Goal: Information Seeking & Learning: Learn about a topic

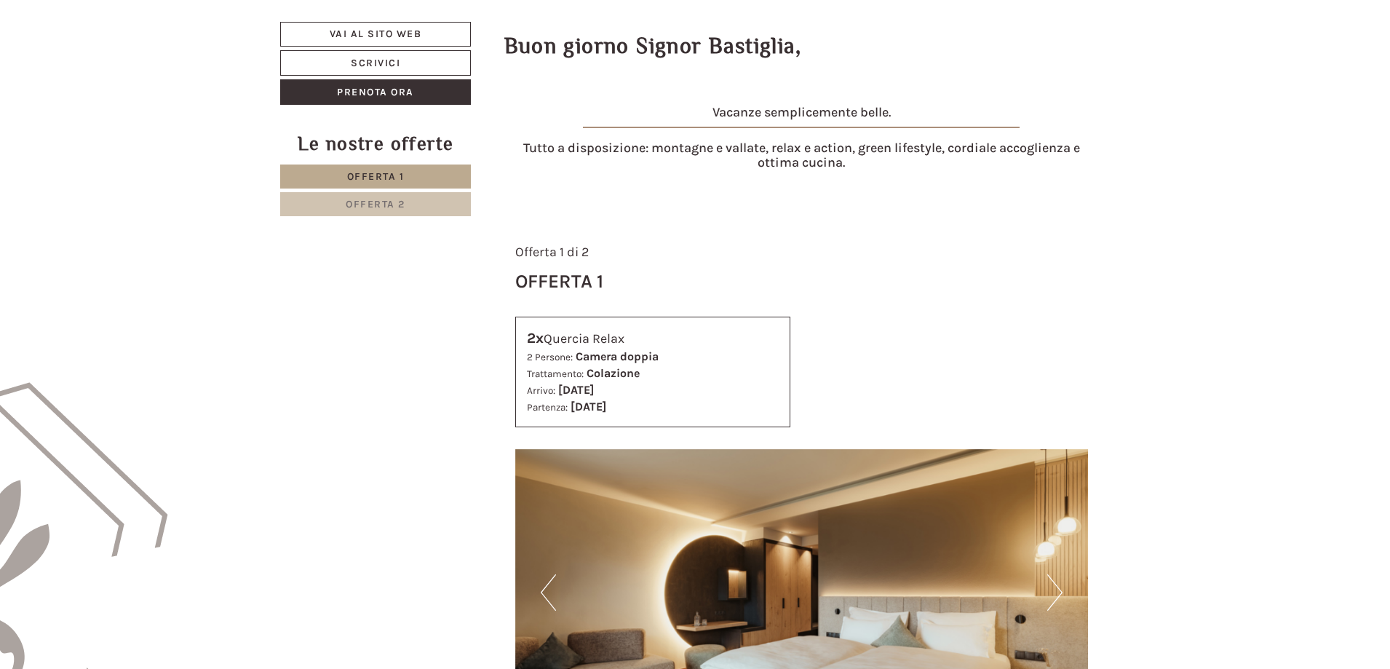
scroll to position [801, 0]
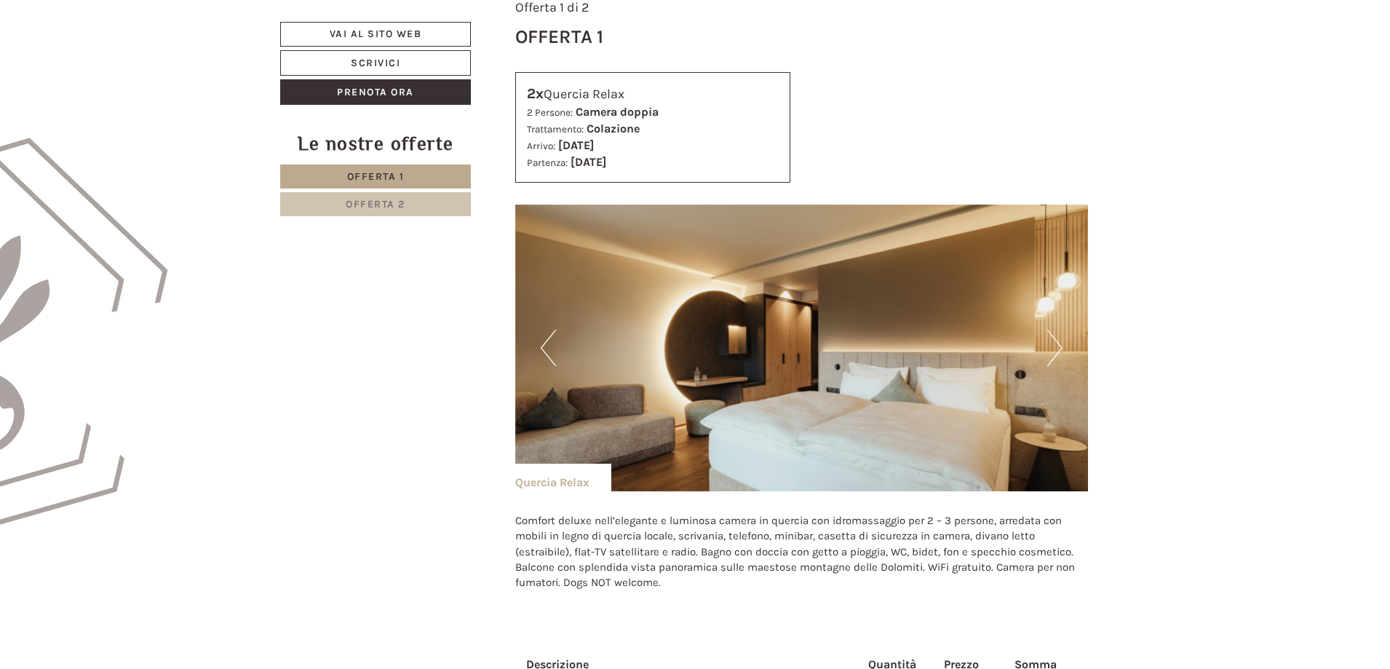
click at [1058, 340] on button "Next" at bounding box center [1055, 348] width 15 height 36
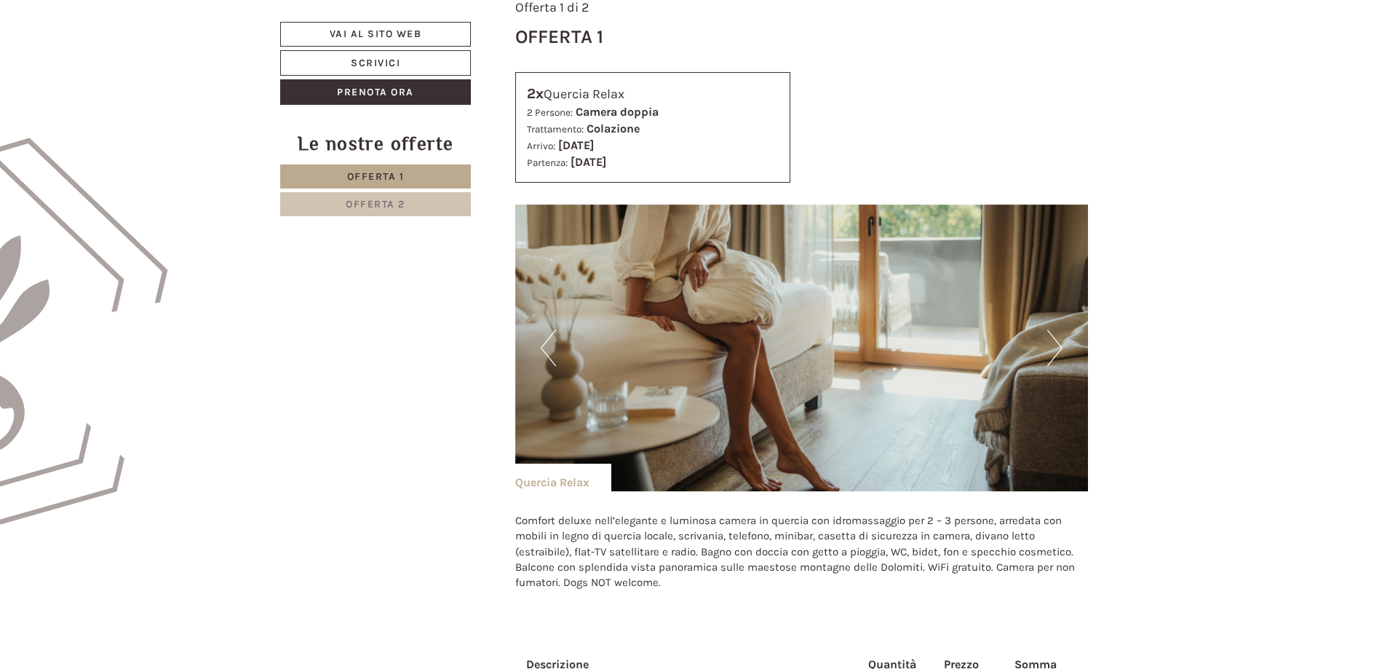
click at [1058, 340] on button "Next" at bounding box center [1055, 348] width 15 height 36
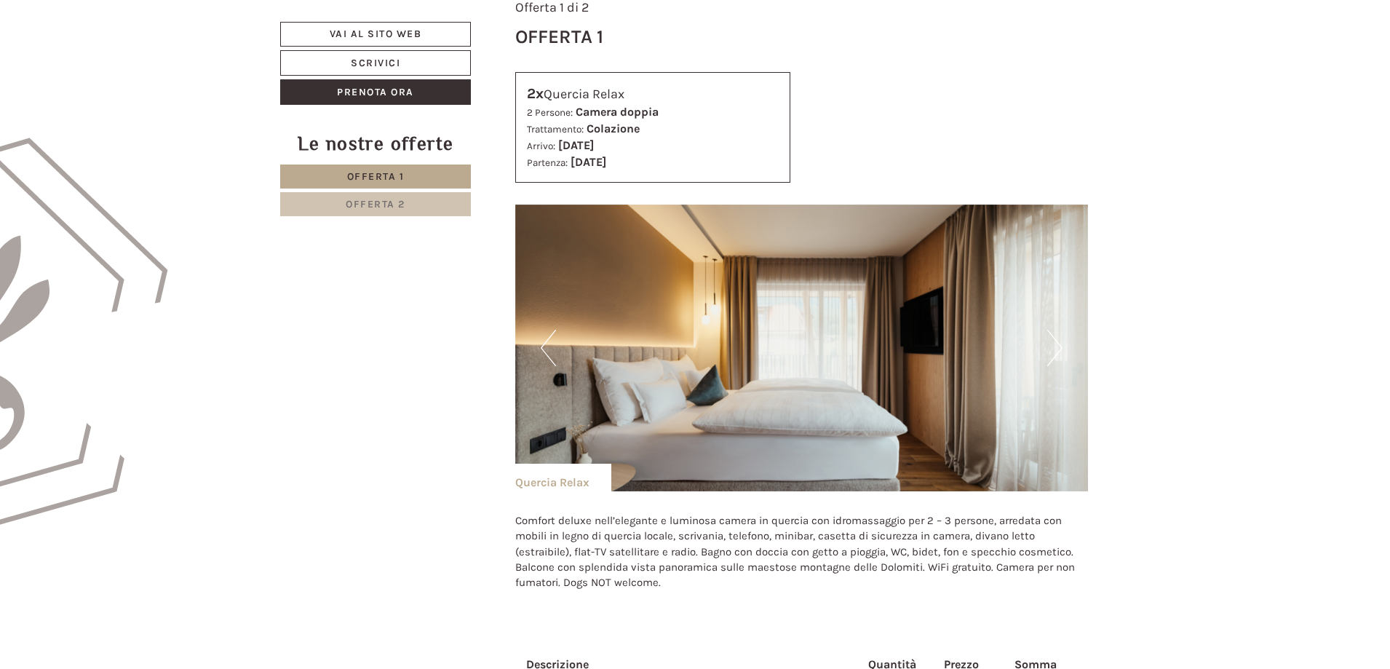
click at [1058, 340] on button "Next" at bounding box center [1055, 348] width 15 height 36
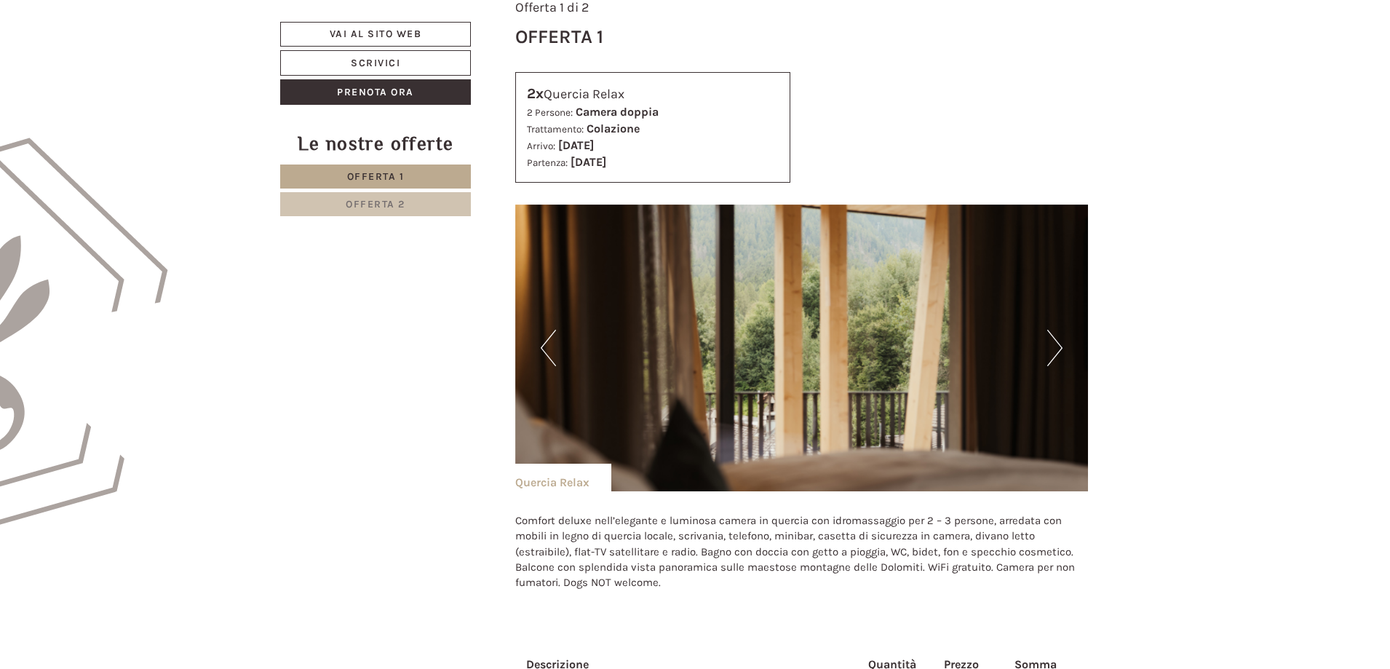
click at [1058, 340] on button "Next" at bounding box center [1055, 348] width 15 height 36
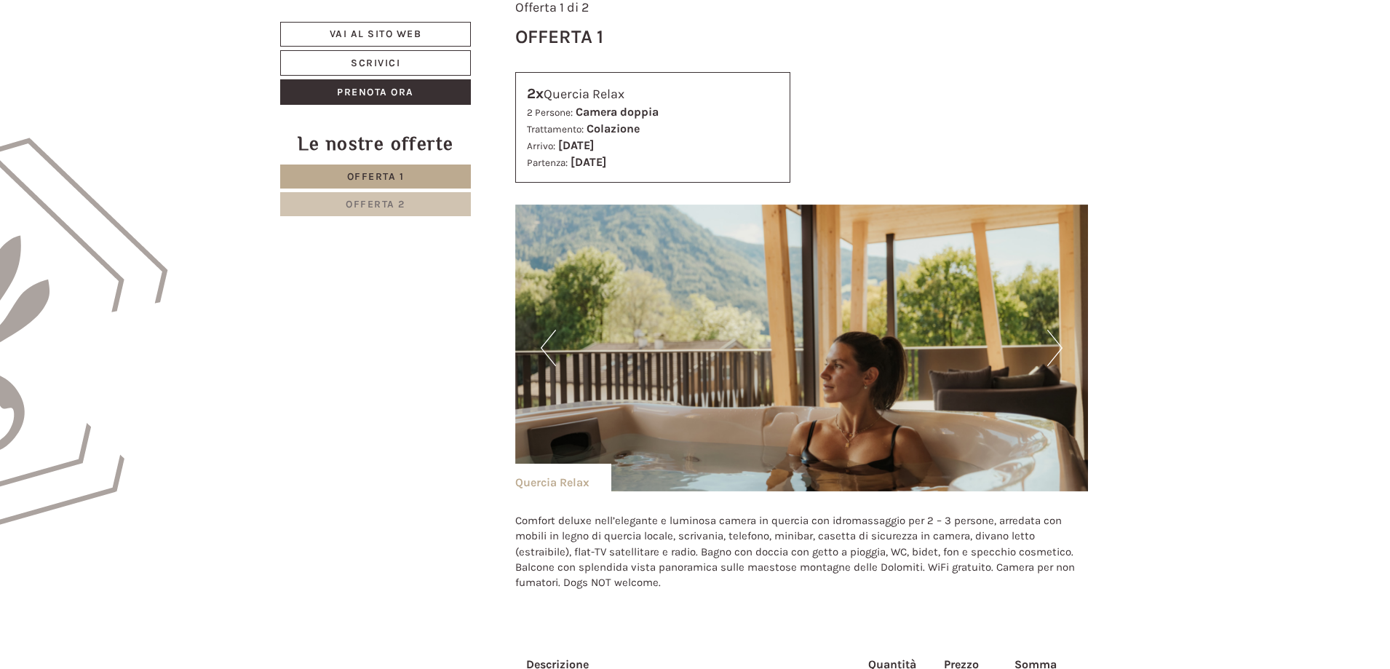
click at [1058, 340] on button "Next" at bounding box center [1055, 348] width 15 height 36
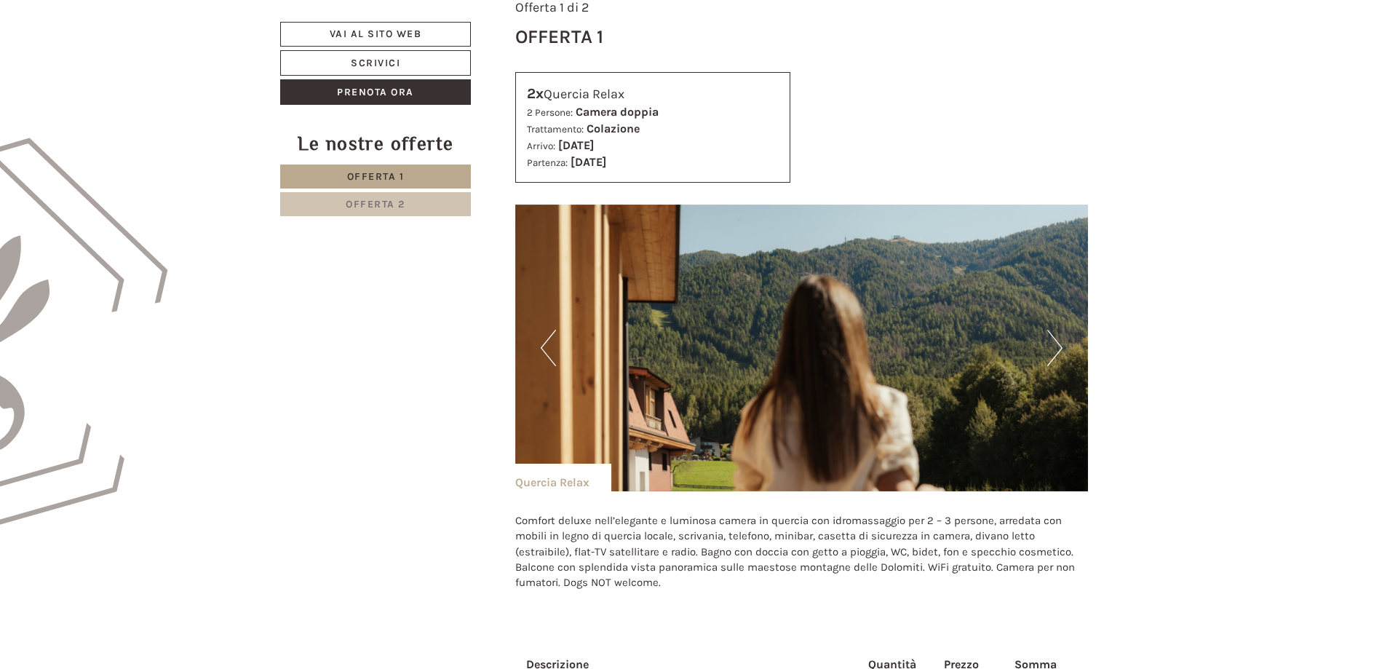
click at [1058, 340] on button "Next" at bounding box center [1055, 348] width 15 height 36
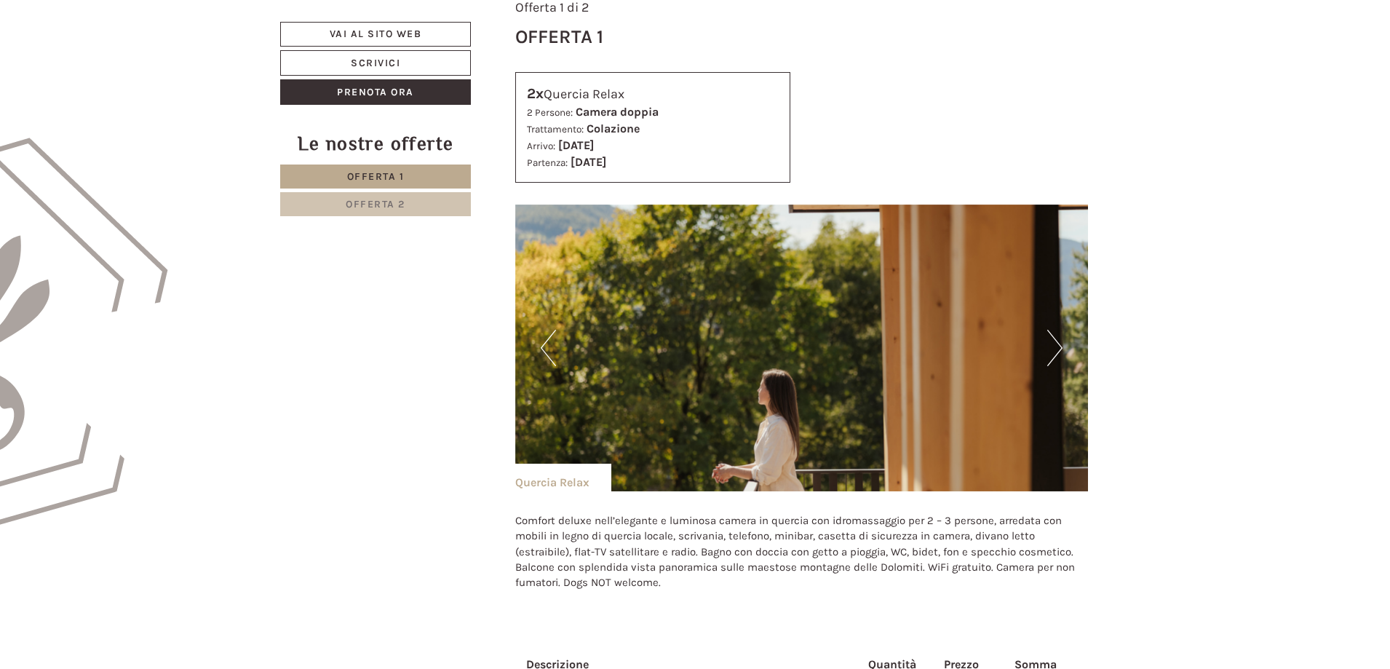
click at [1058, 340] on button "Next" at bounding box center [1055, 348] width 15 height 36
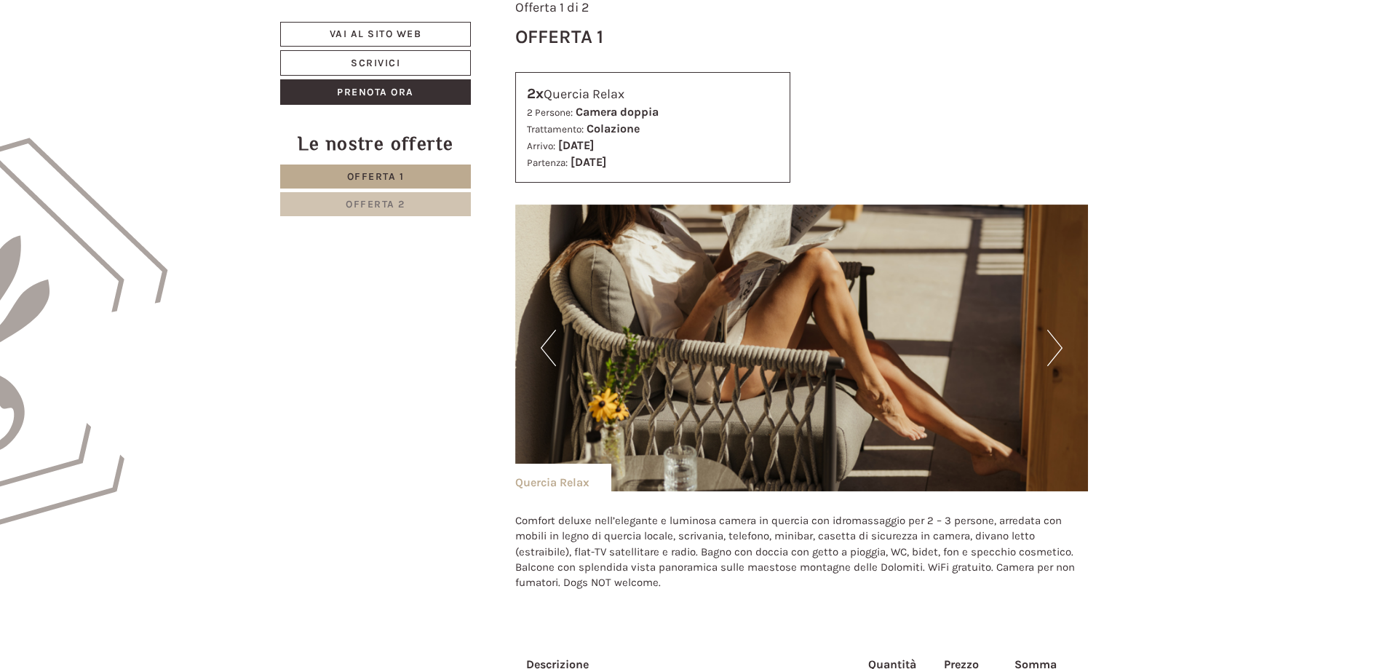
click at [1058, 340] on button "Next" at bounding box center [1055, 348] width 15 height 36
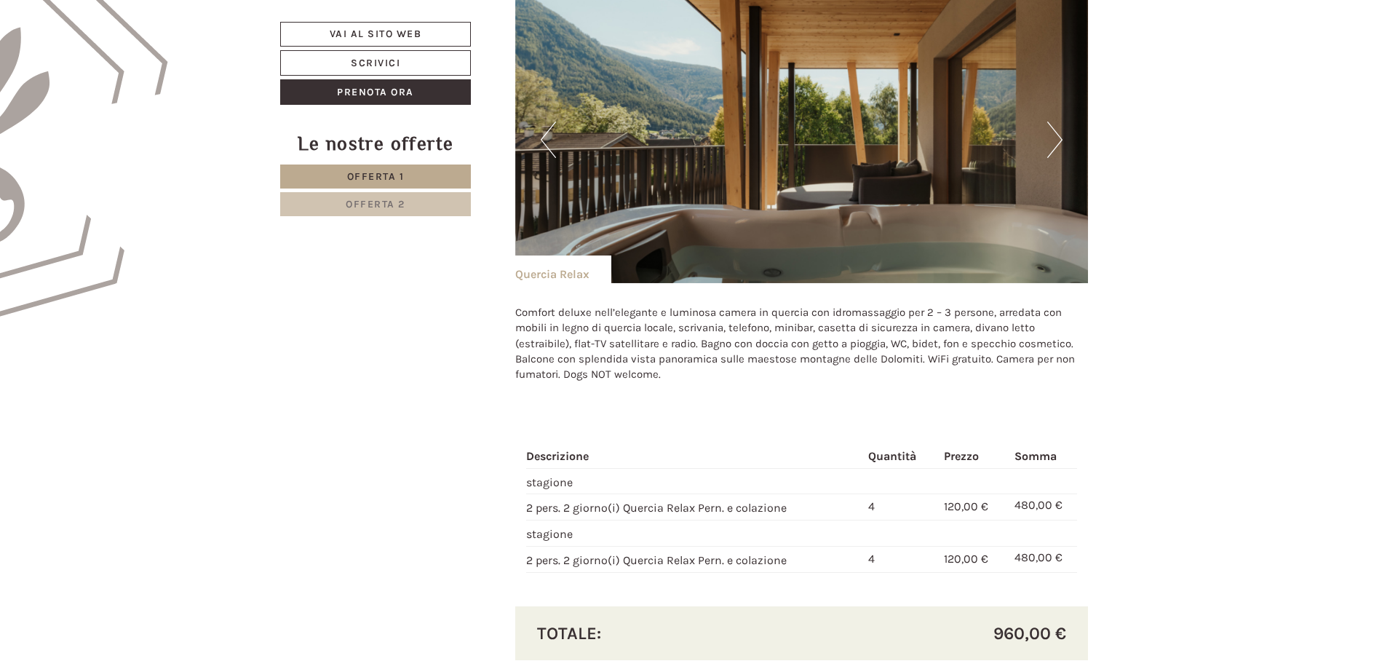
scroll to position [1310, 0]
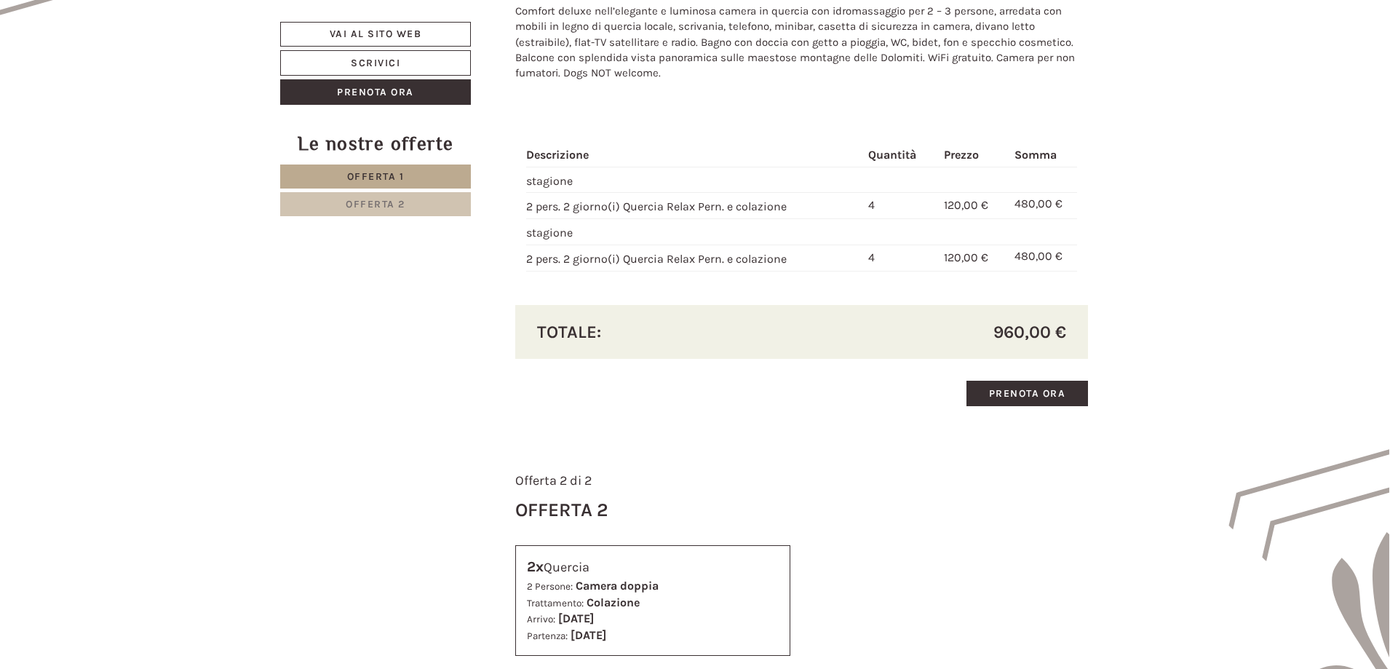
drag, startPoint x: 991, startPoint y: 327, endPoint x: 1079, endPoint y: 327, distance: 87.4
click at [1079, 327] on div "Totale: 960,00 €" at bounding box center [802, 332] width 574 height 54
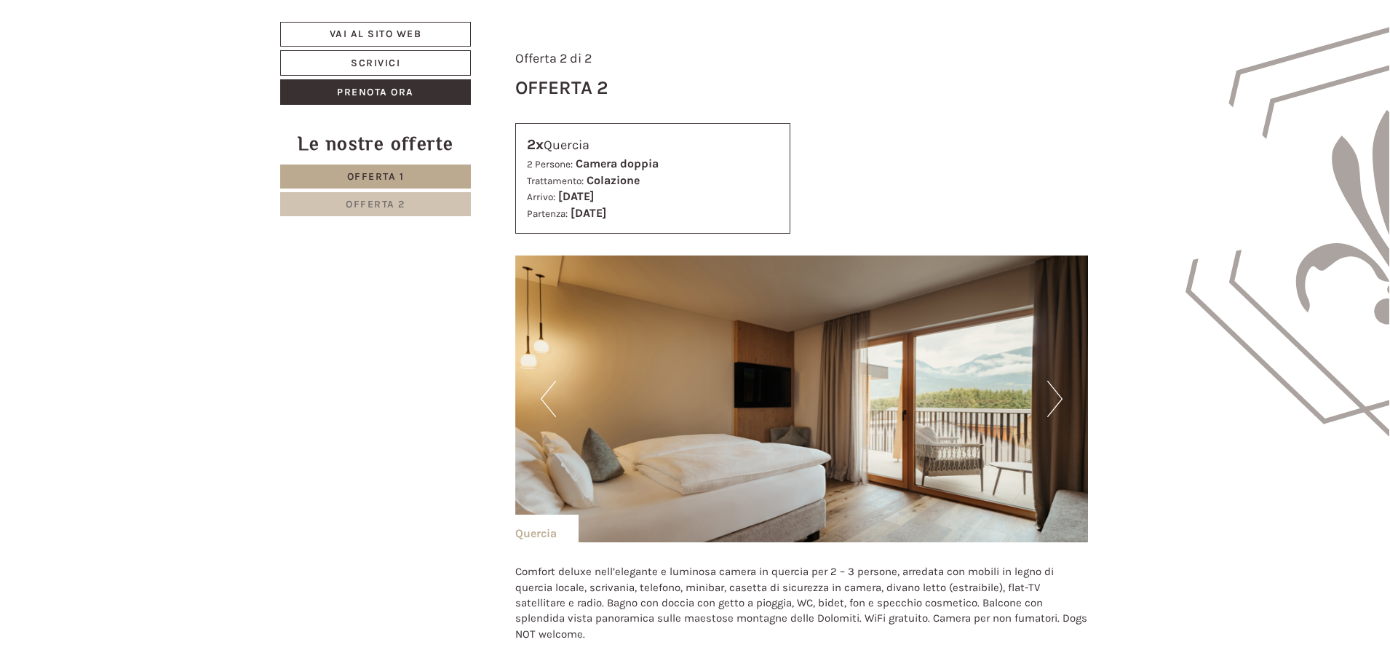
scroll to position [1747, 0]
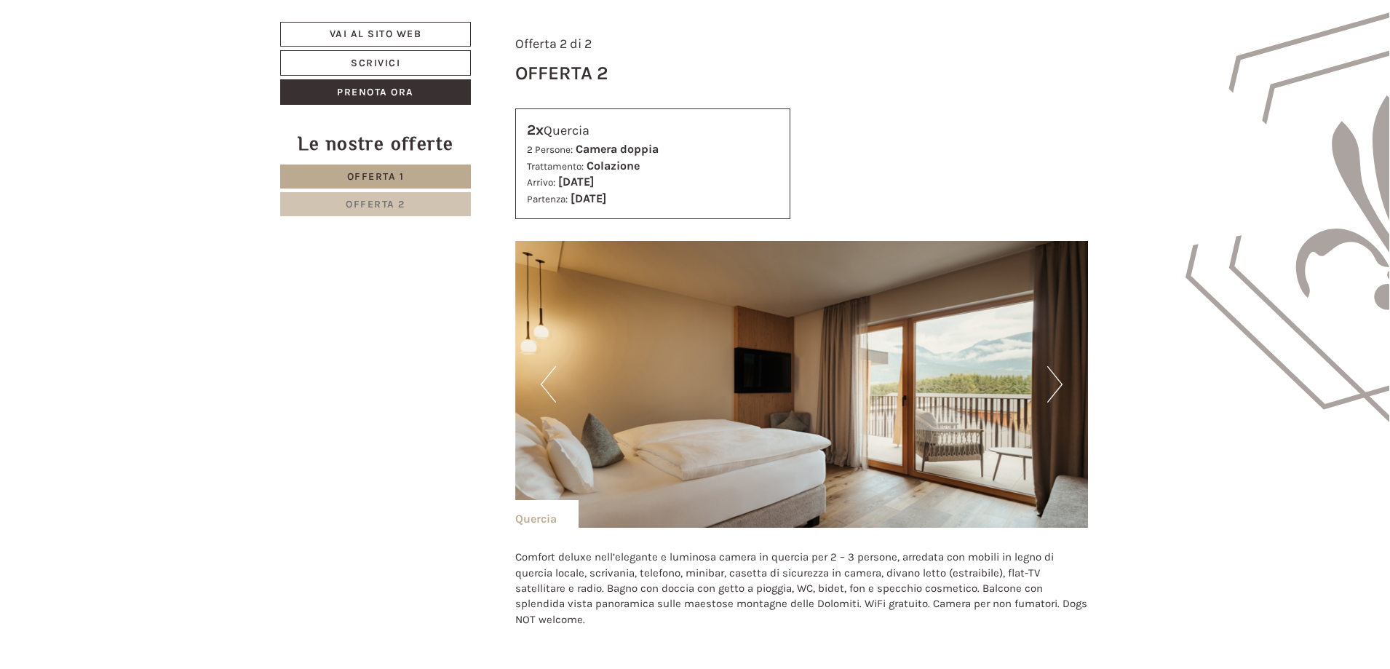
click at [1052, 388] on button "Next" at bounding box center [1055, 384] width 15 height 36
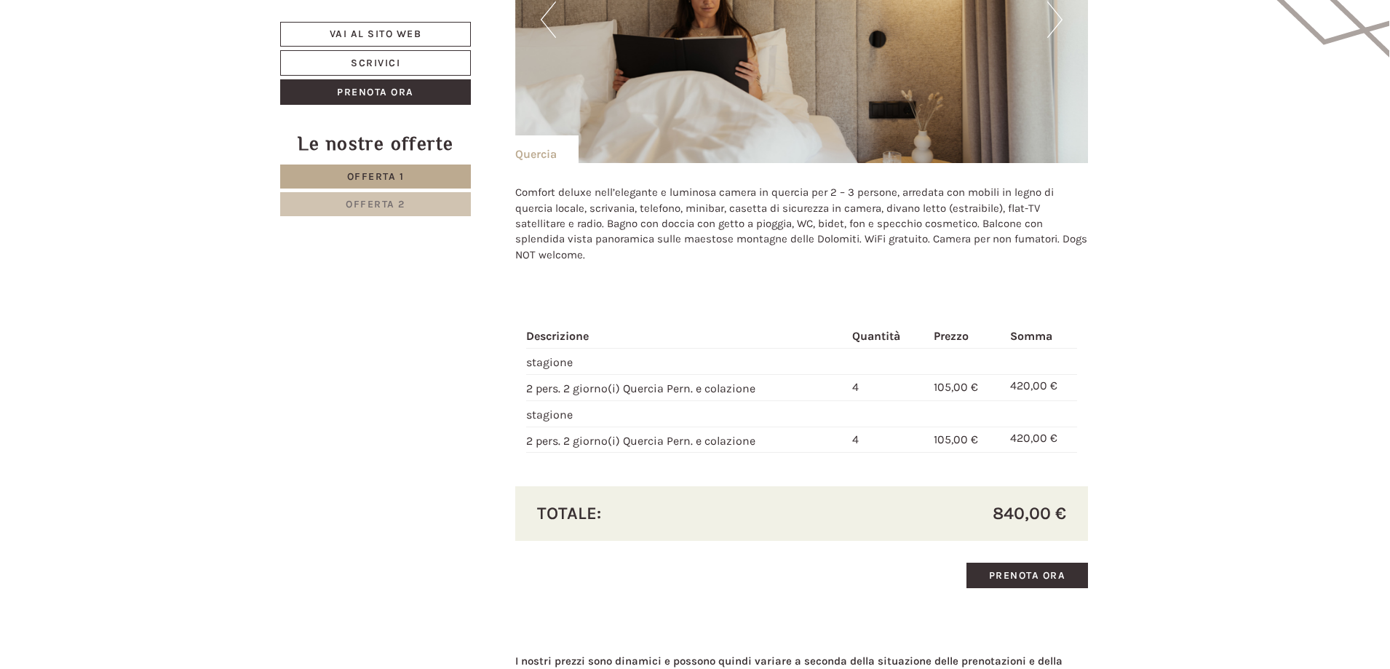
scroll to position [2111, 0]
drag, startPoint x: 1019, startPoint y: 387, endPoint x: 1063, endPoint y: 384, distance: 43.7
click at [1063, 384] on td "420,00 €" at bounding box center [1041, 388] width 73 height 26
drag, startPoint x: 1072, startPoint y: 436, endPoint x: 1012, endPoint y: 441, distance: 59.9
click at [1012, 441] on td "420,00 €" at bounding box center [1041, 440] width 73 height 26
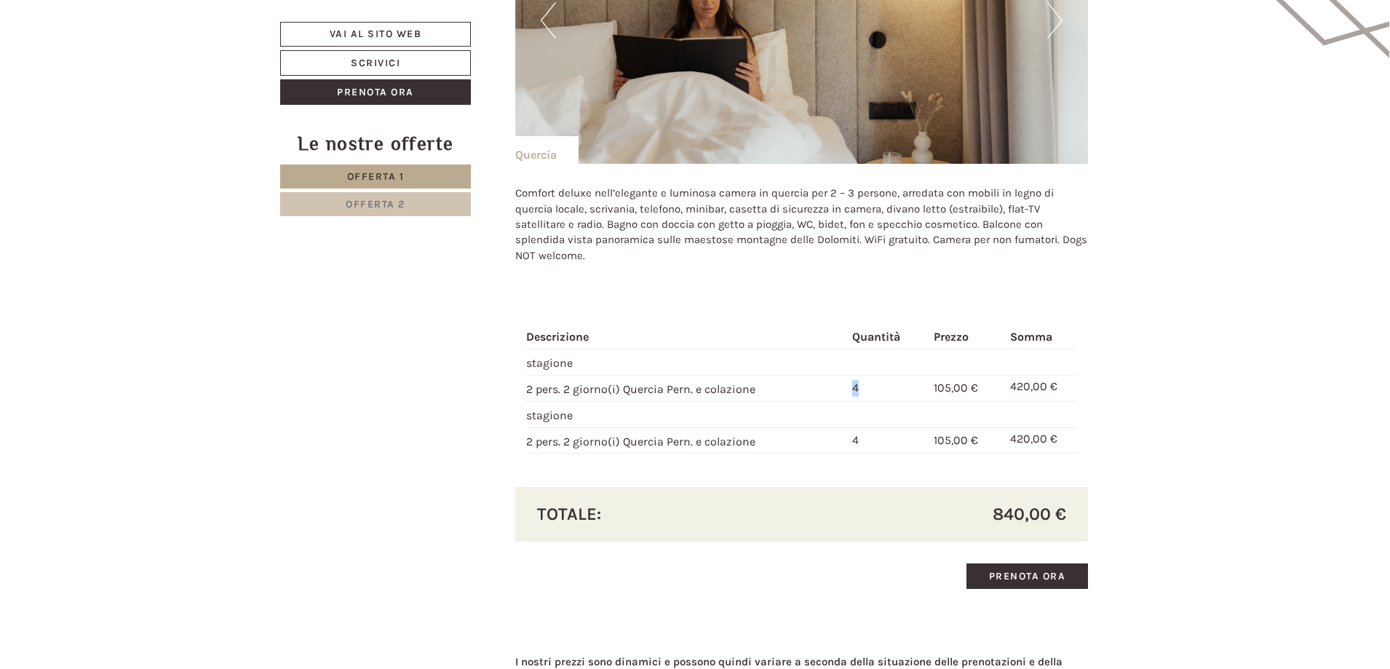
drag, startPoint x: 852, startPoint y: 388, endPoint x: 863, endPoint y: 388, distance: 11.6
click at [863, 388] on td "4" at bounding box center [888, 388] width 82 height 26
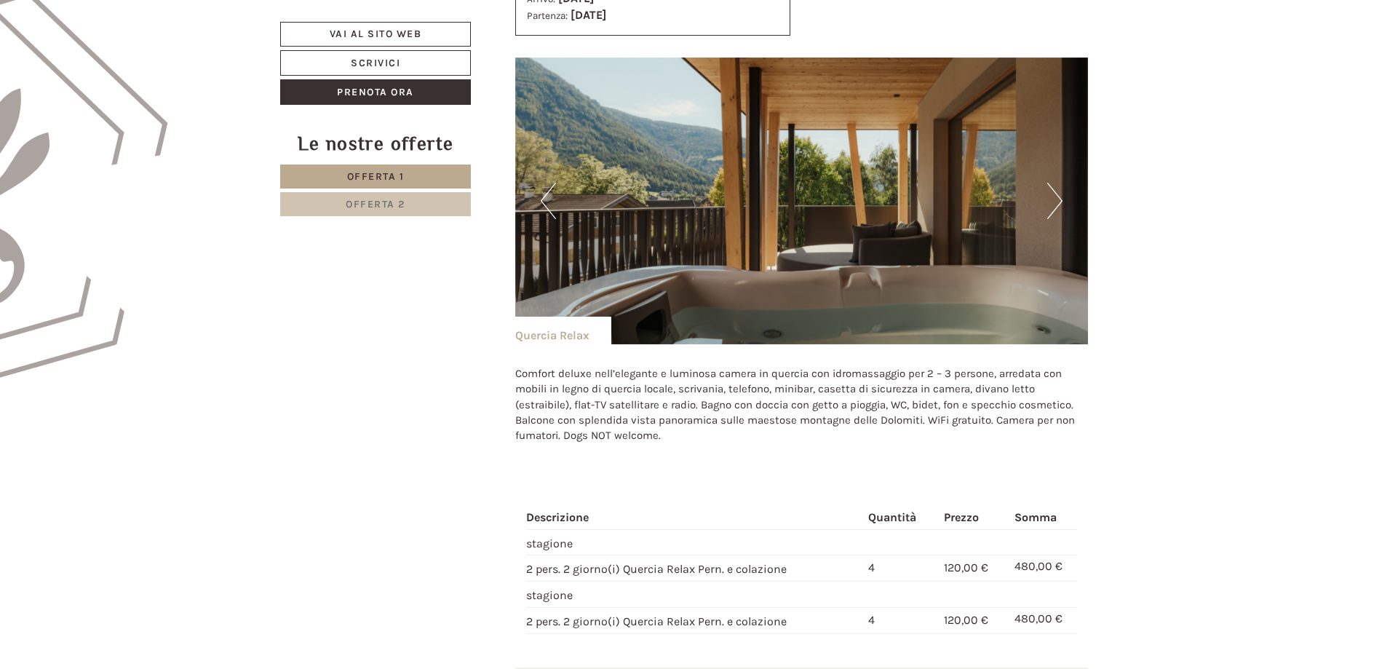
scroll to position [946, 0]
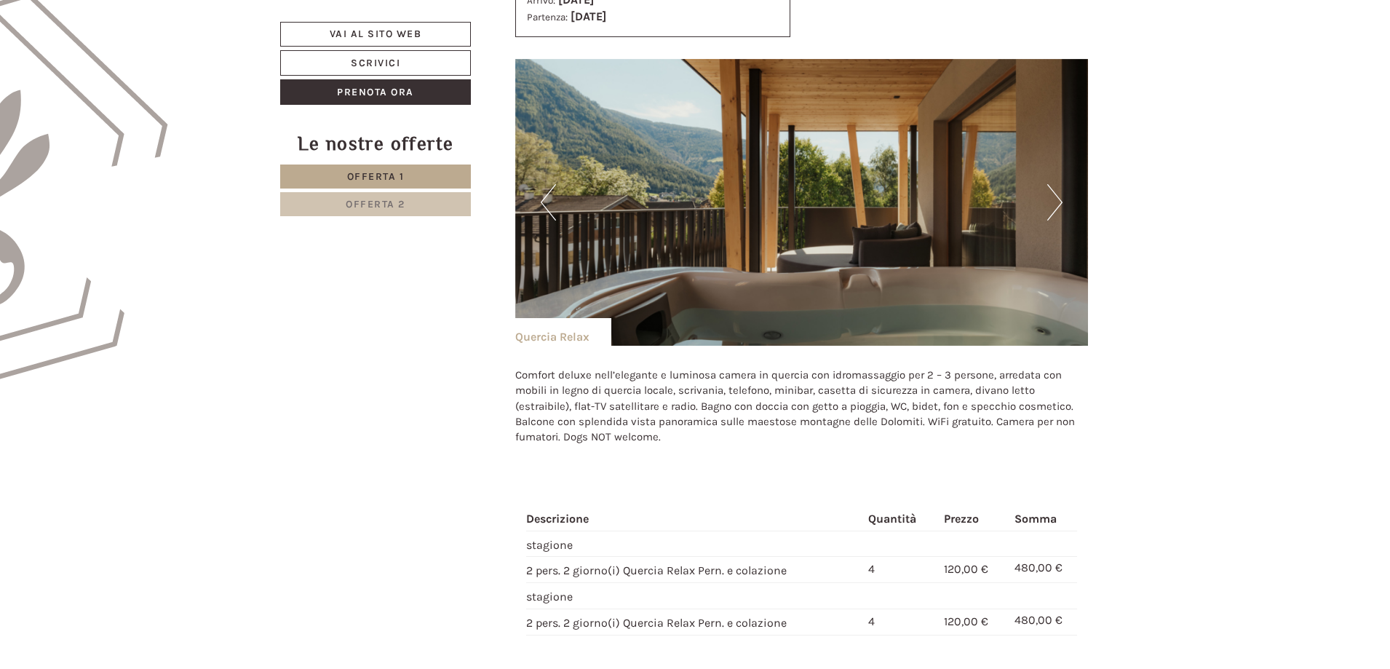
click at [1056, 195] on button "Next" at bounding box center [1055, 202] width 15 height 36
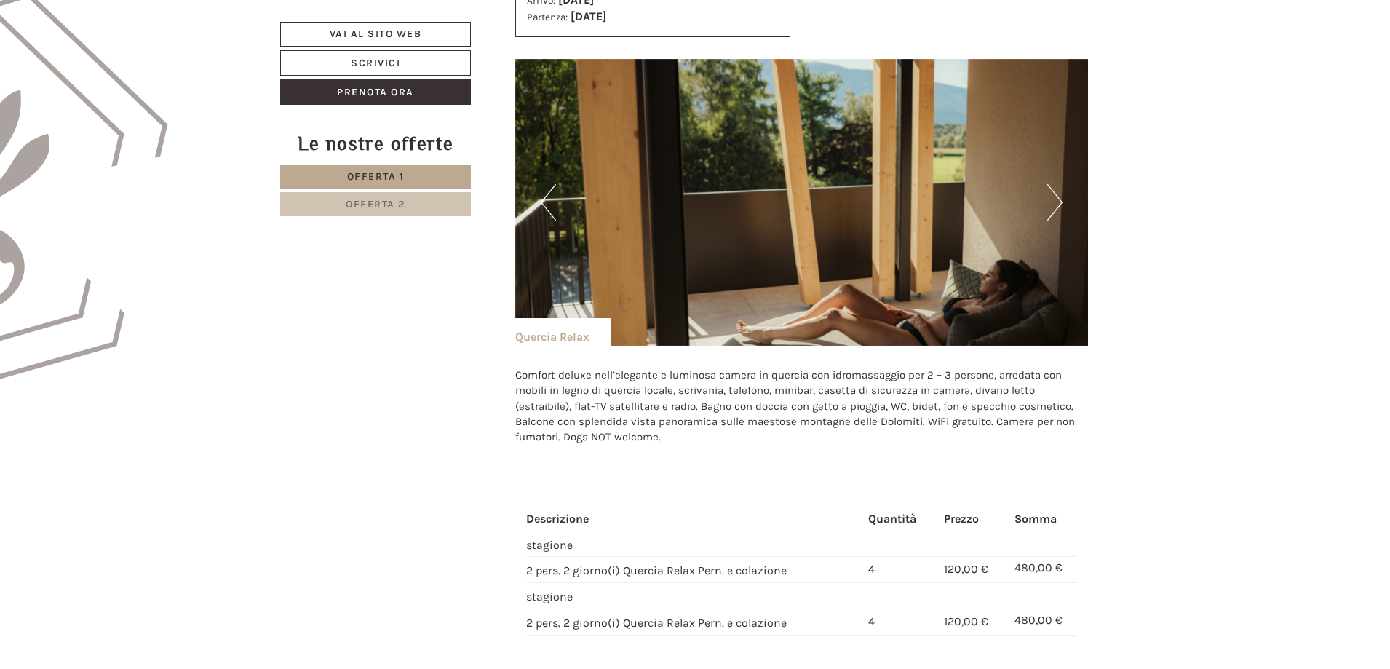
click at [1056, 195] on button "Next" at bounding box center [1055, 202] width 15 height 36
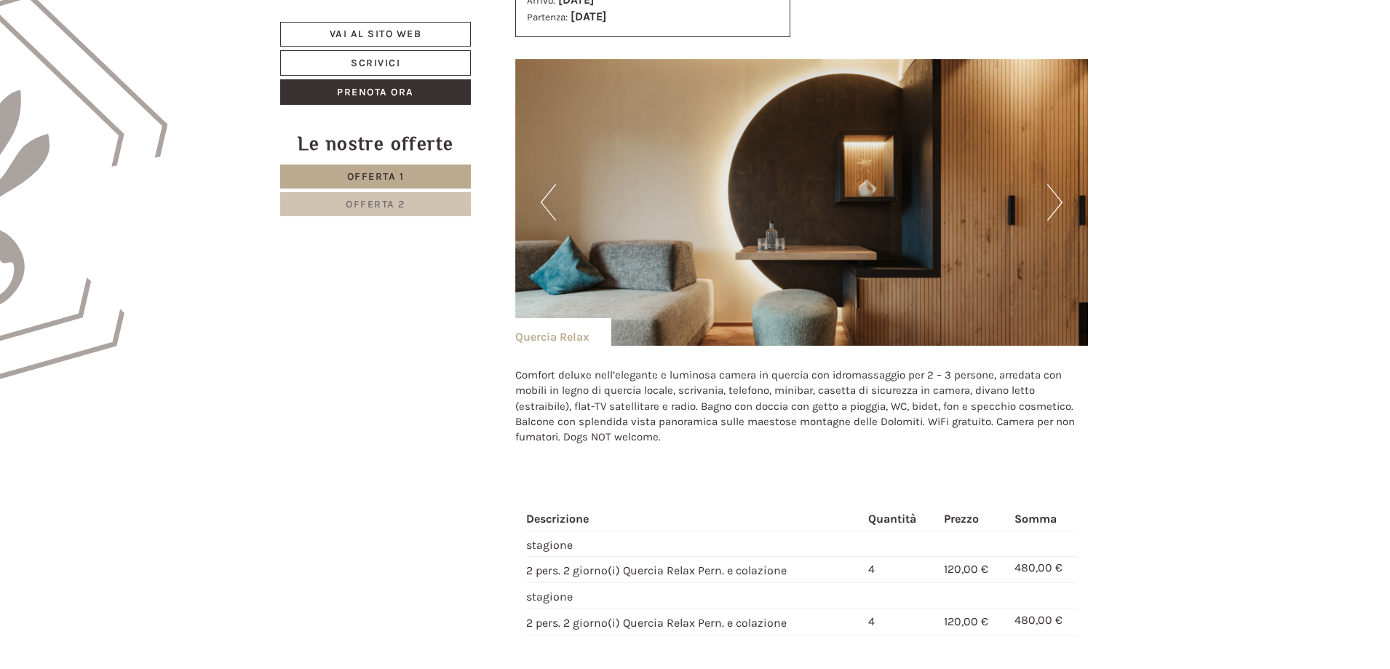
click at [1056, 195] on button "Next" at bounding box center [1055, 202] width 15 height 36
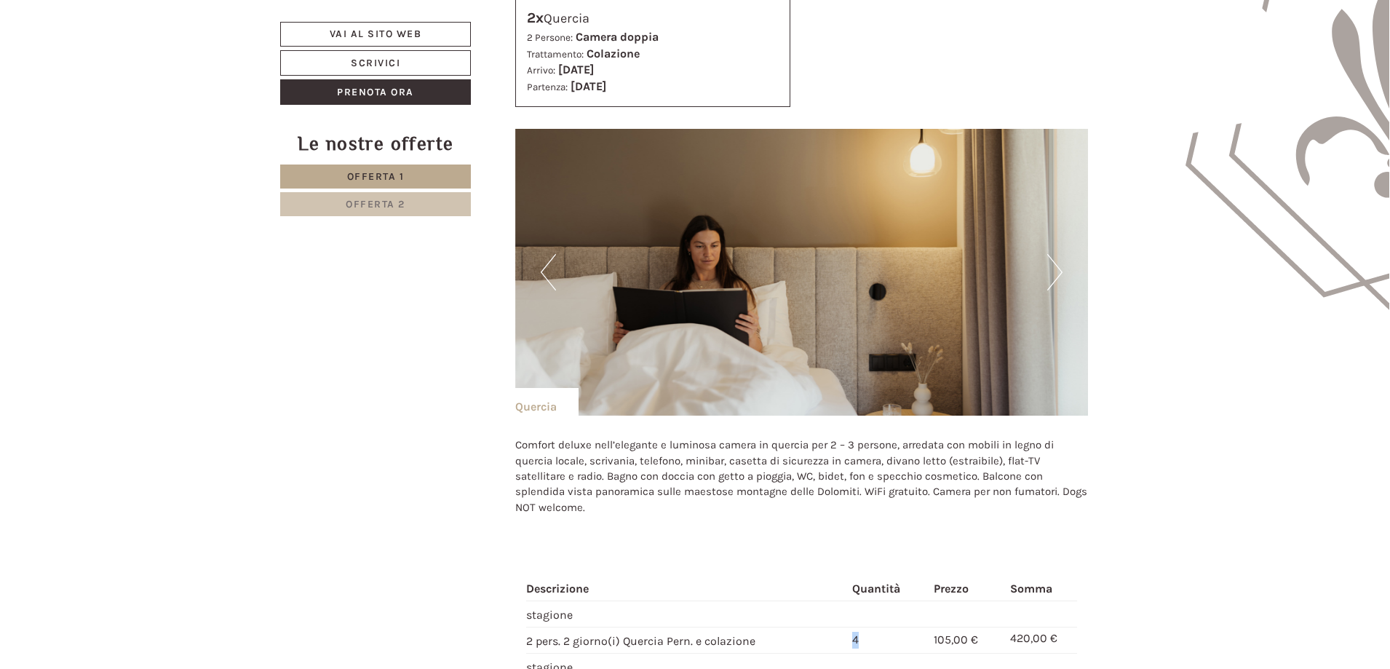
scroll to position [2111, 0]
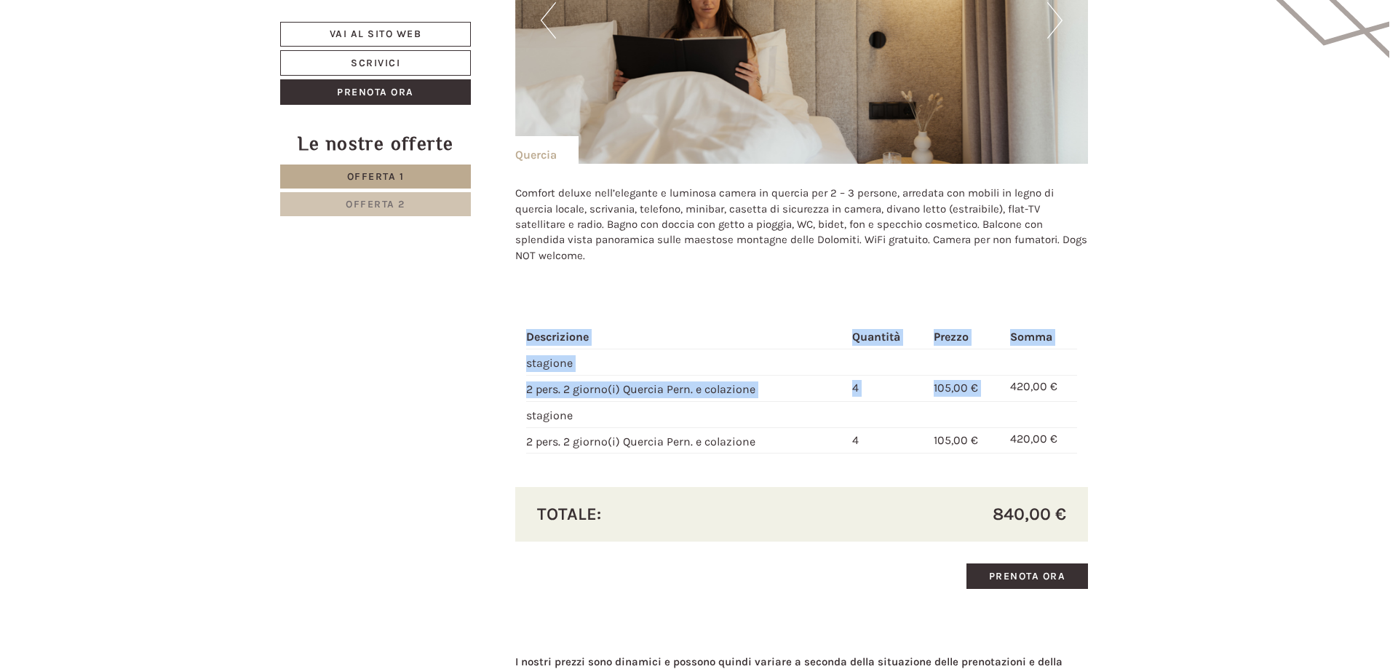
drag, startPoint x: 1010, startPoint y: 386, endPoint x: 1120, endPoint y: 380, distance: 109.3
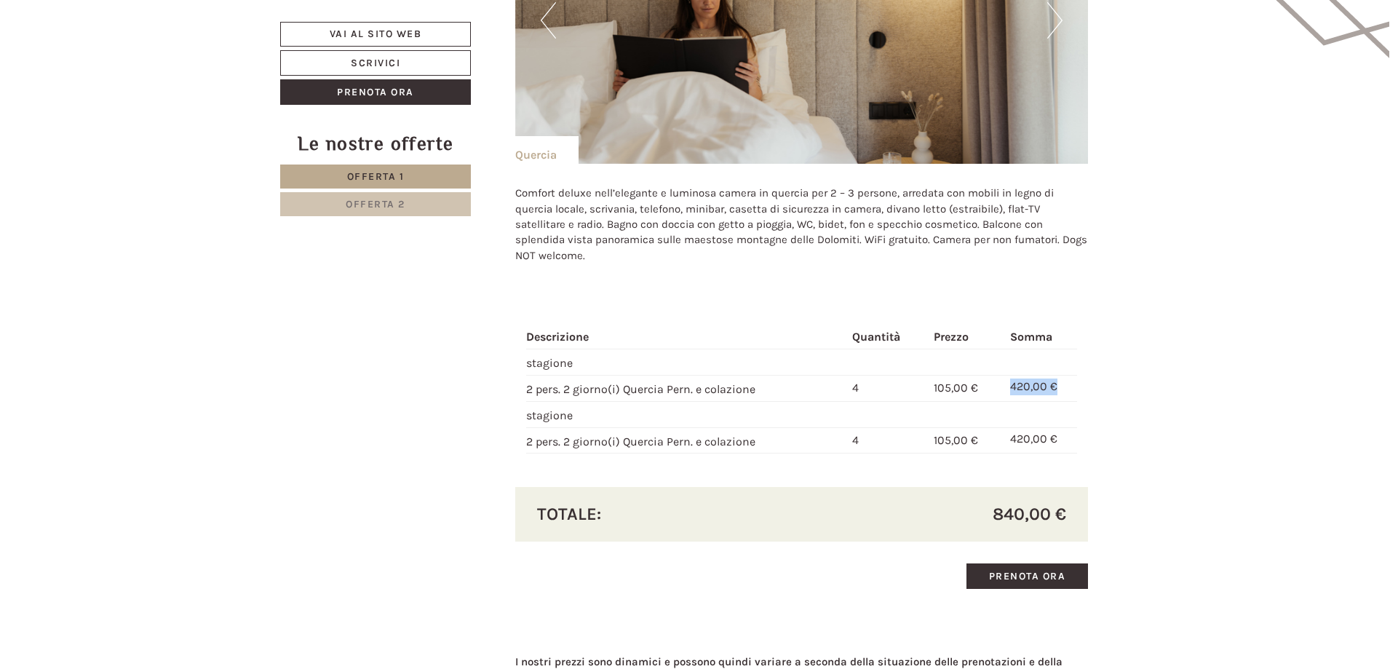
drag, startPoint x: 1010, startPoint y: 387, endPoint x: 1069, endPoint y: 385, distance: 59.0
click at [1069, 385] on td "420,00 €" at bounding box center [1041, 388] width 73 height 26
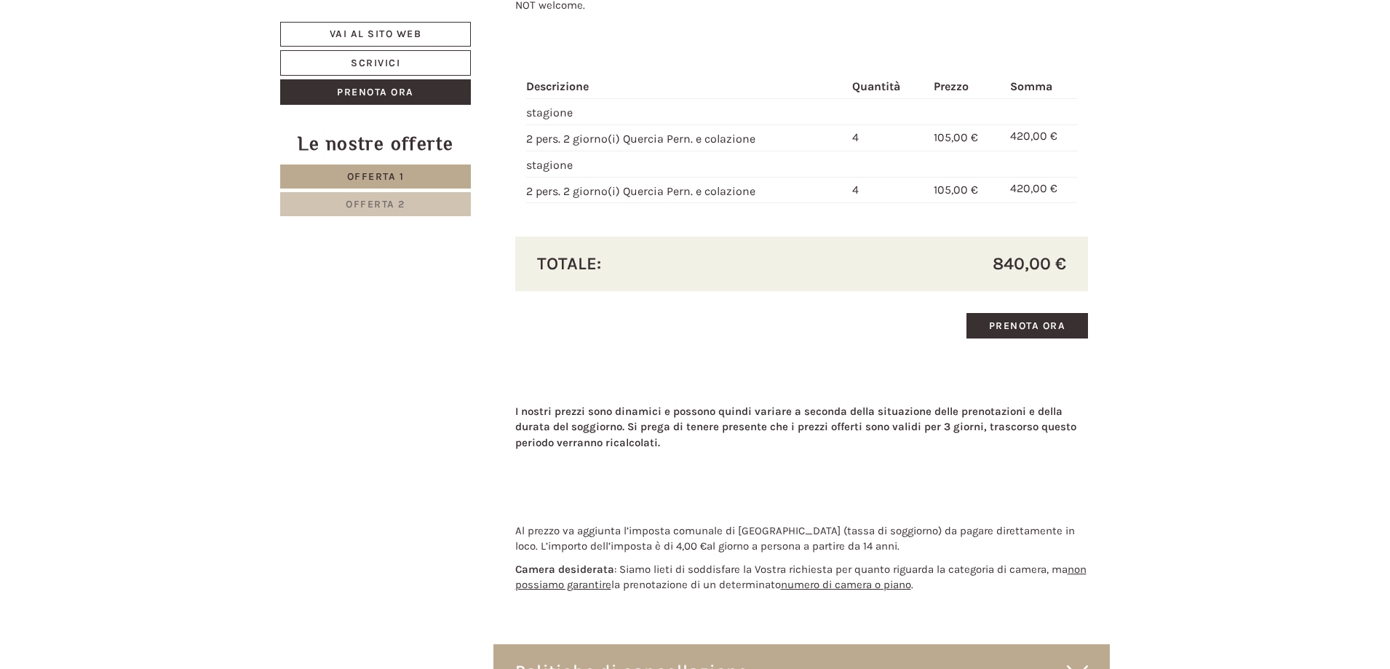
scroll to position [2766, 0]
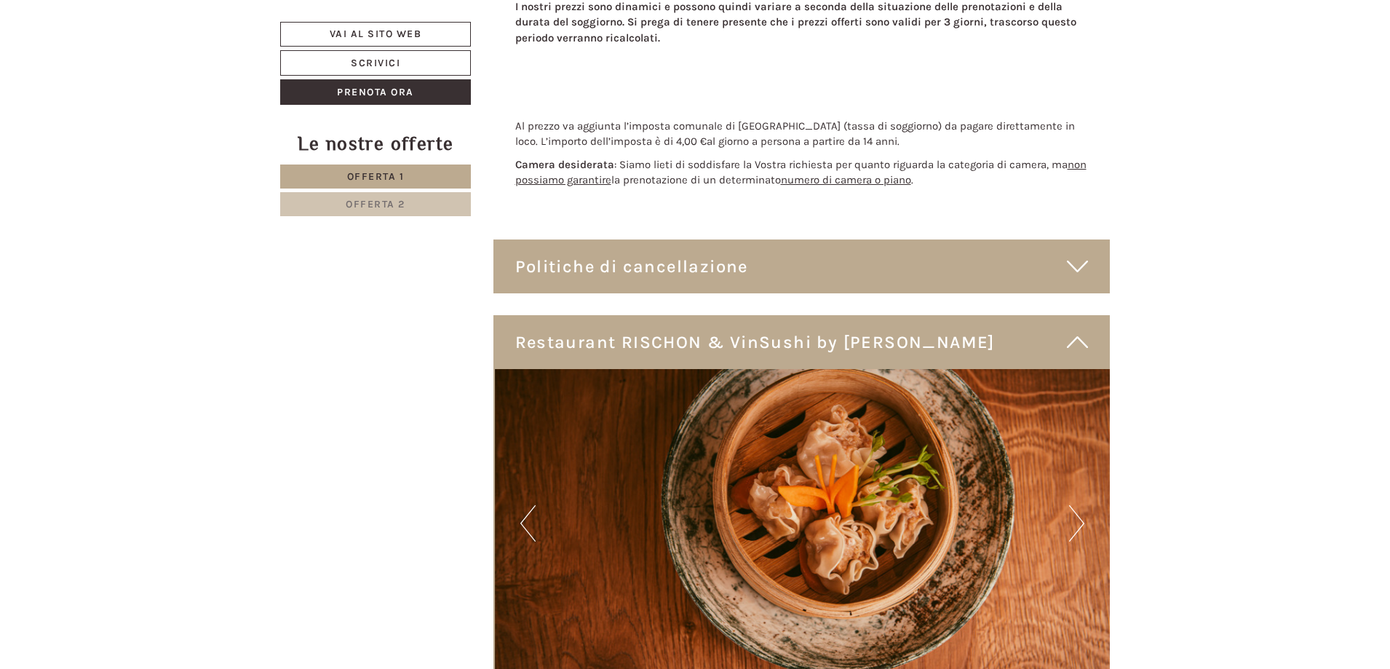
click at [1072, 270] on icon at bounding box center [1077, 266] width 21 height 25
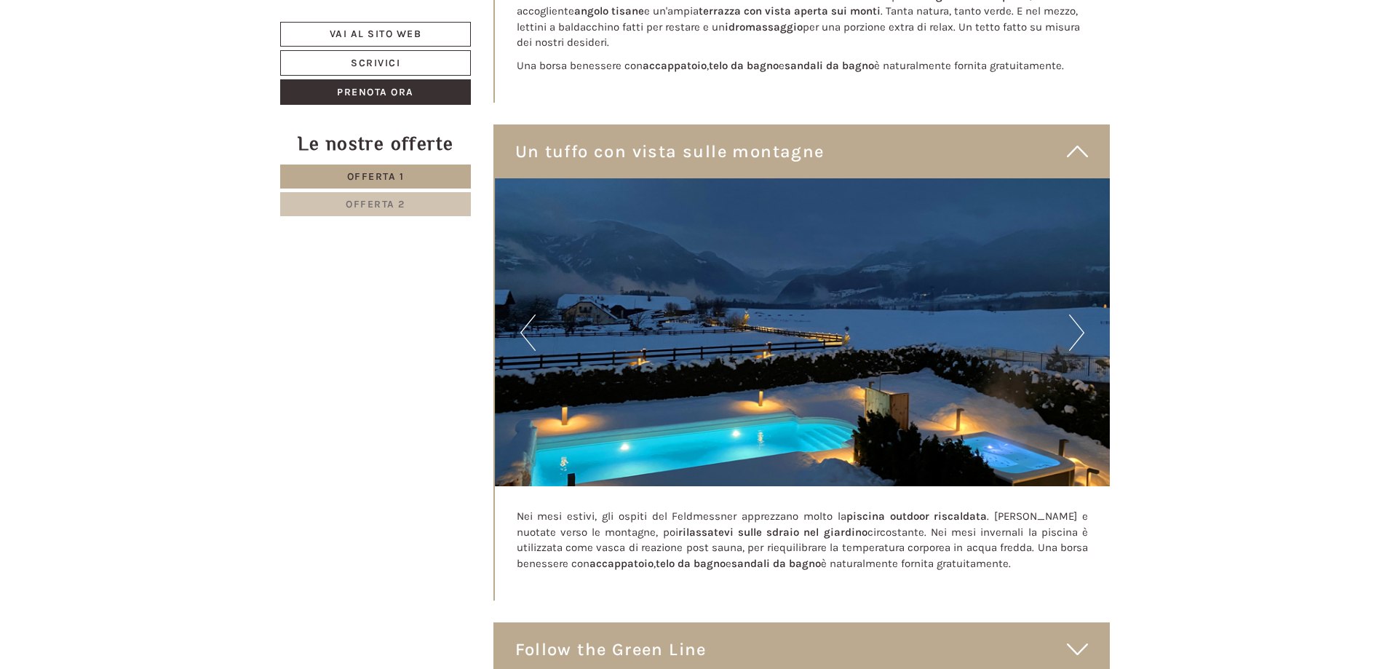
scroll to position [5096, 0]
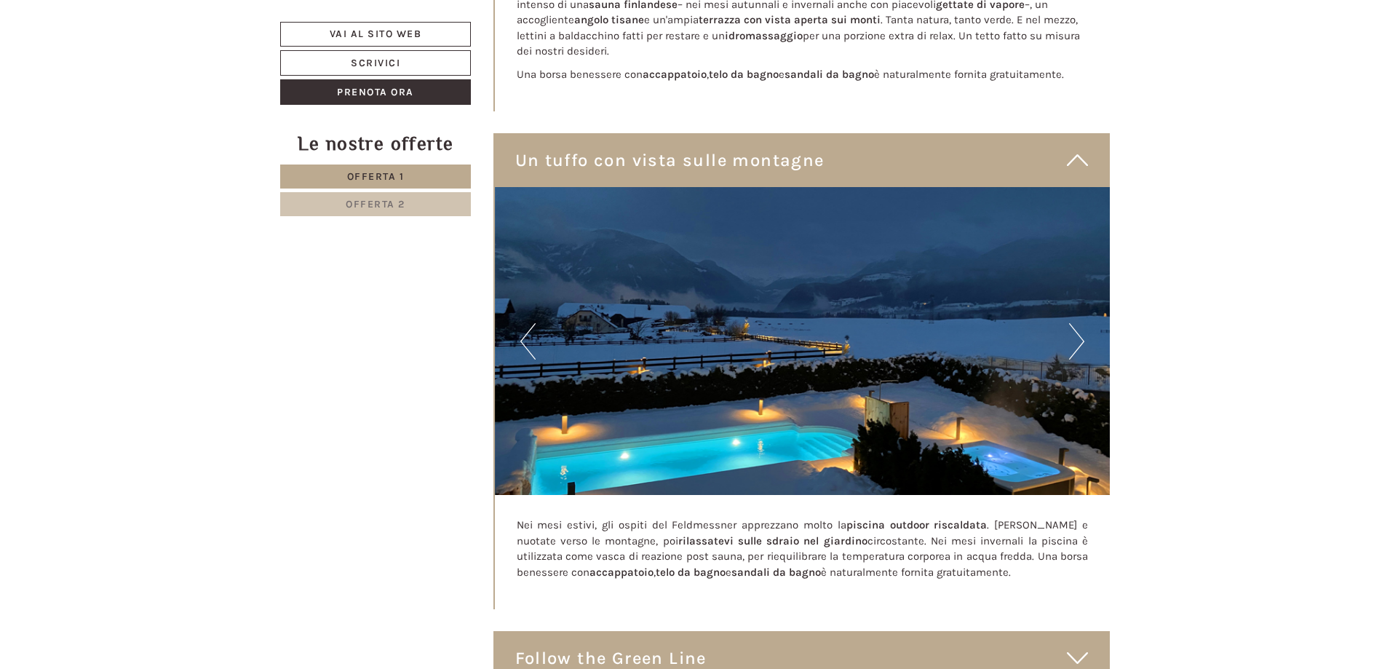
click at [1057, 151] on div "Un tuffo con vista sulle montagne" at bounding box center [802, 160] width 617 height 54
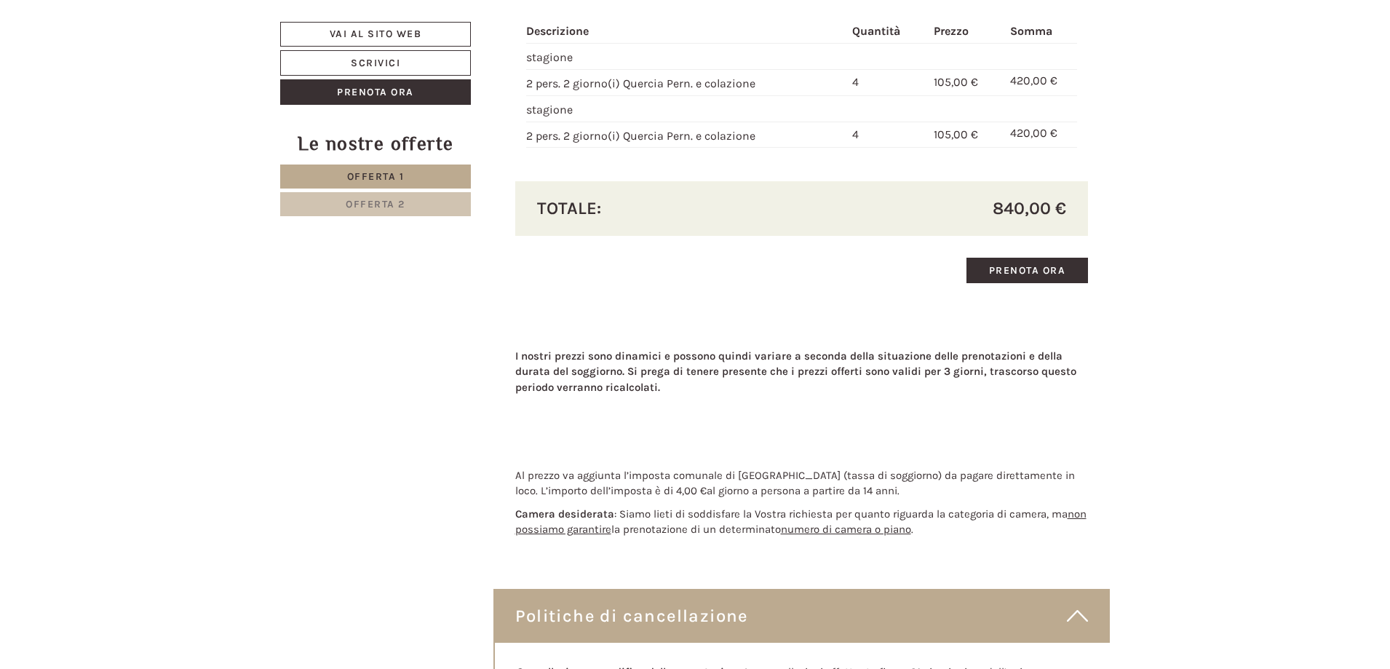
scroll to position [2111, 0]
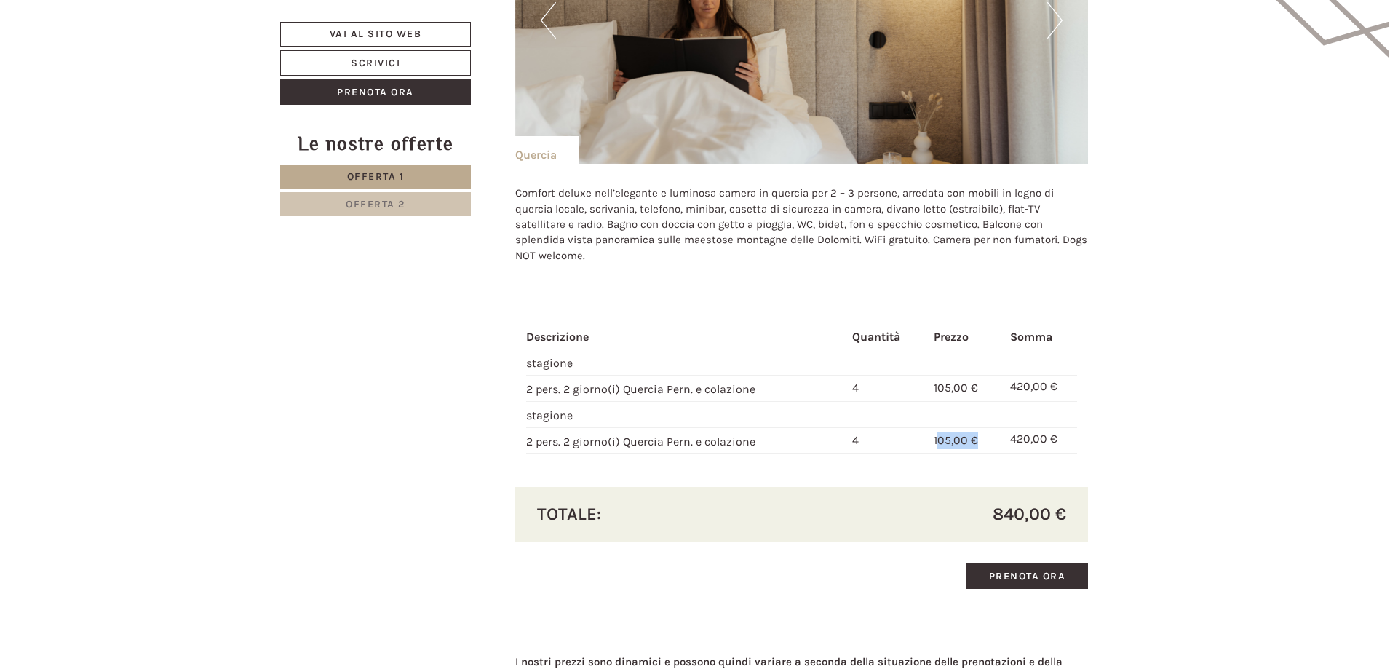
drag, startPoint x: 940, startPoint y: 440, endPoint x: 977, endPoint y: 437, distance: 37.2
click at [977, 437] on span "105,00 €" at bounding box center [956, 440] width 44 height 14
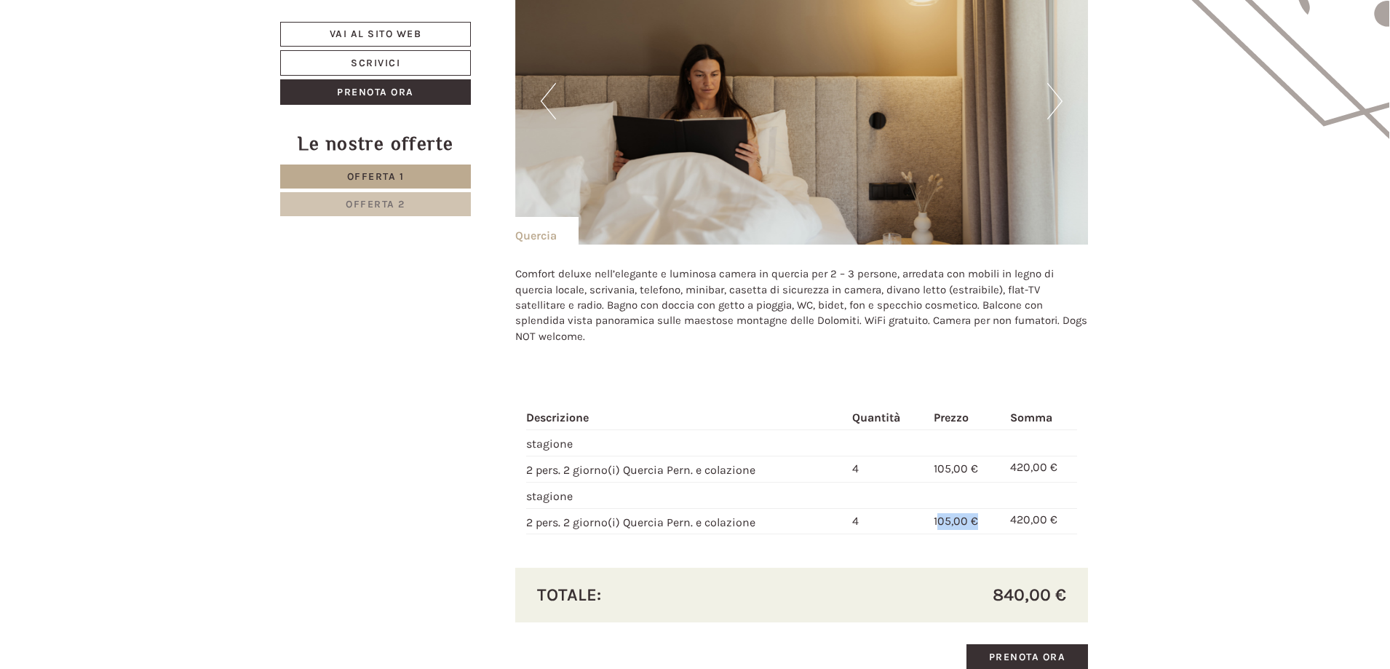
scroll to position [2257, 0]
